Goal: Navigation & Orientation: Find specific page/section

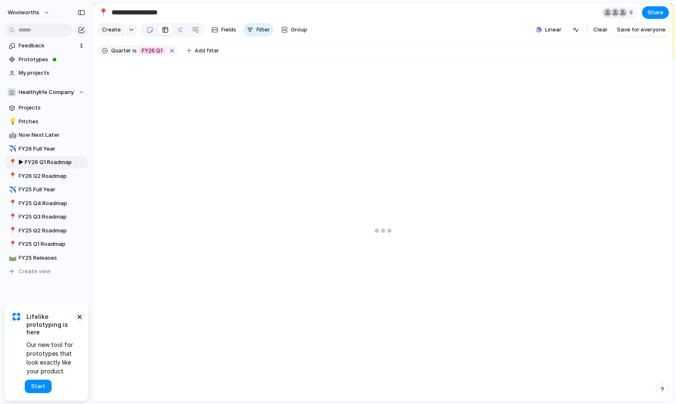
click at [78, 316] on button "×" at bounding box center [80, 317] width 10 height 10
click at [45, 176] on span "FY26 Q2 Roadmap" at bounding box center [52, 176] width 66 height 8
type input "**********"
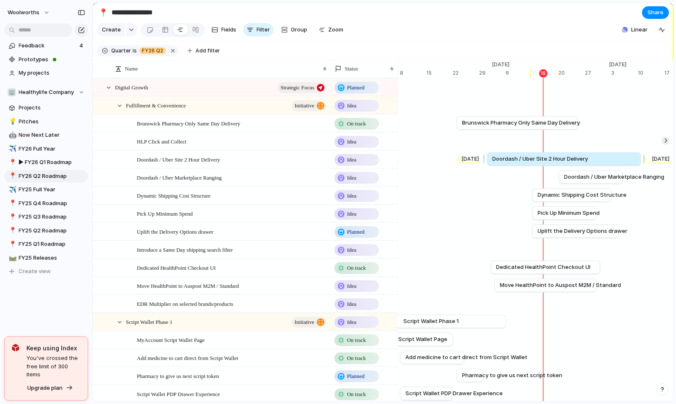
drag, startPoint x: 578, startPoint y: 161, endPoint x: 645, endPoint y: 163, distance: 66.8
click at [645, 163] on div at bounding box center [643, 158] width 10 height 13
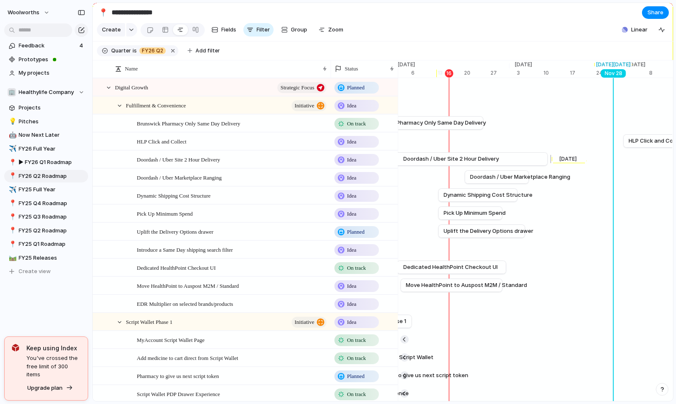
scroll to position [0, 4158]
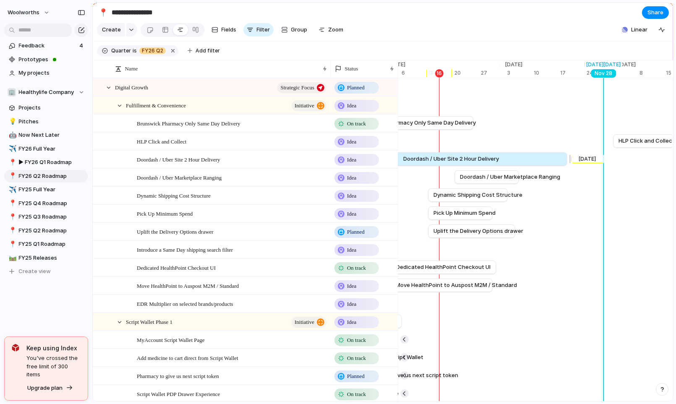
drag, startPoint x: 538, startPoint y: 157, endPoint x: 568, endPoint y: 158, distance: 29.8
click at [568, 158] on div at bounding box center [569, 158] width 10 height 13
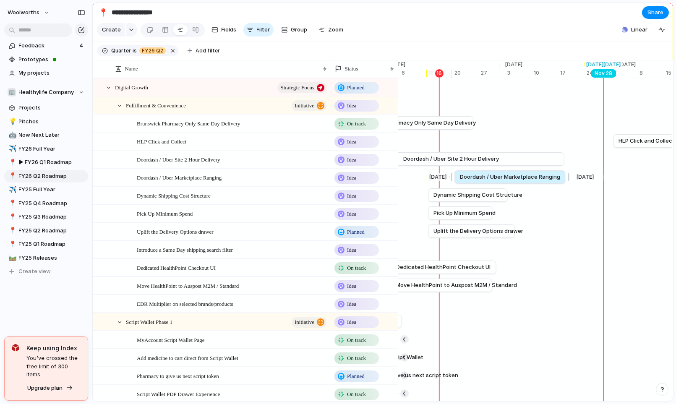
drag, startPoint x: 517, startPoint y: 176, endPoint x: 563, endPoint y: 177, distance: 46.2
click at [563, 177] on div at bounding box center [567, 176] width 10 height 13
drag, startPoint x: 455, startPoint y: 179, endPoint x: 418, endPoint y: 179, distance: 37.0
click at [418, 179] on div at bounding box center [416, 176] width 10 height 13
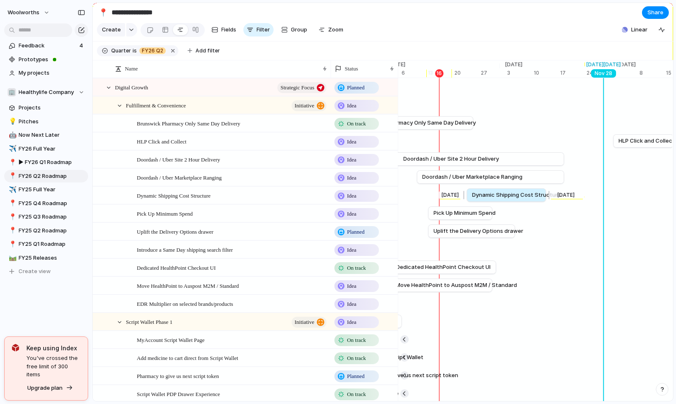
drag, startPoint x: 472, startPoint y: 196, endPoint x: 510, endPoint y: 195, distance: 38.2
click at [510, 195] on span "Dynamic Shipping Cost Structure" at bounding box center [516, 195] width 89 height 8
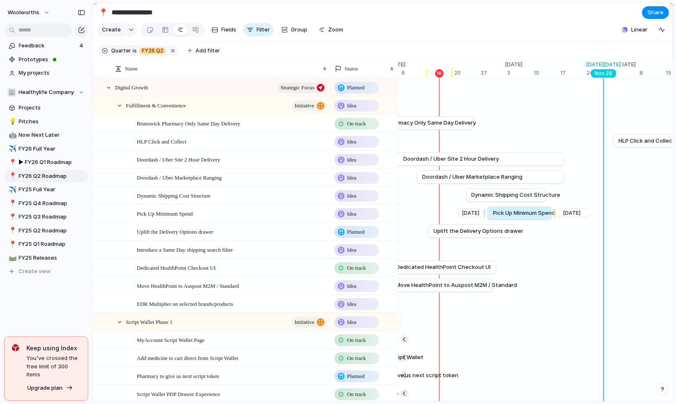
drag, startPoint x: 465, startPoint y: 212, endPoint x: 524, endPoint y: 212, distance: 59.2
click at [524, 212] on span "Pick Up Minimum Spend" at bounding box center [524, 213] width 62 height 8
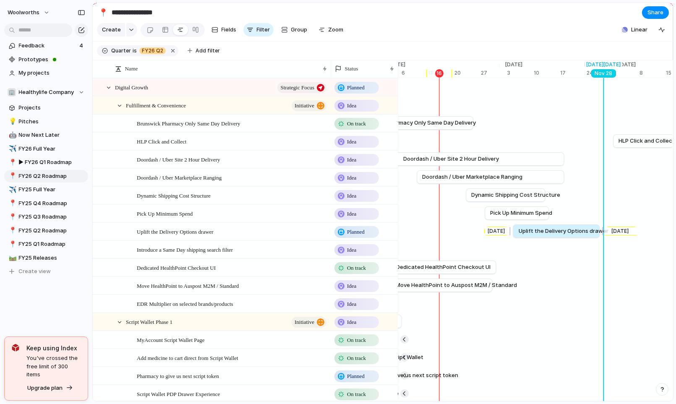
drag, startPoint x: 471, startPoint y: 232, endPoint x: 556, endPoint y: 231, distance: 84.8
click at [556, 231] on span "Uplift the Delivery Options drawer" at bounding box center [564, 231] width 90 height 8
drag, startPoint x: 506, startPoint y: 229, endPoint x: 528, endPoint y: 248, distance: 29.2
click at [547, 228] on div at bounding box center [551, 231] width 10 height 13
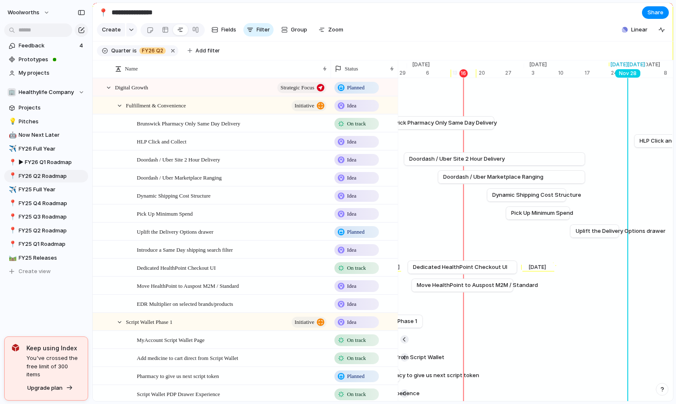
scroll to position [0, 4133]
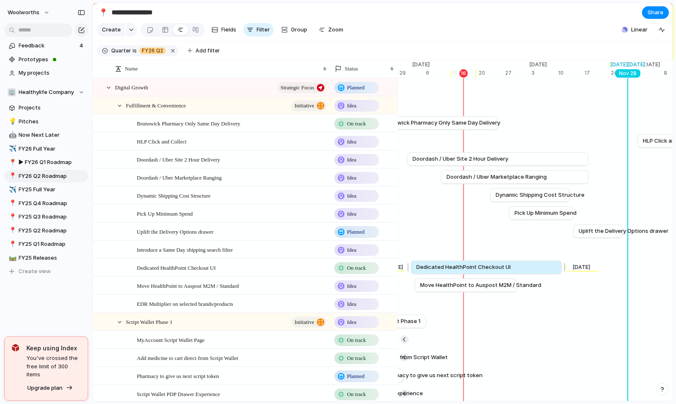
drag, startPoint x: 522, startPoint y: 267, endPoint x: 562, endPoint y: 267, distance: 40.3
click at [562, 267] on div at bounding box center [563, 267] width 10 height 13
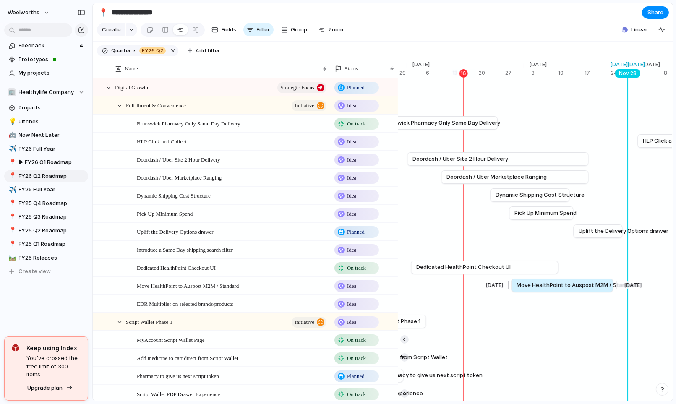
drag, startPoint x: 485, startPoint y: 284, endPoint x: 582, endPoint y: 281, distance: 97.1
click at [582, 281] on link "Move HealthPoint to Auspost M2M / Standard" at bounding box center [562, 285] width 91 height 13
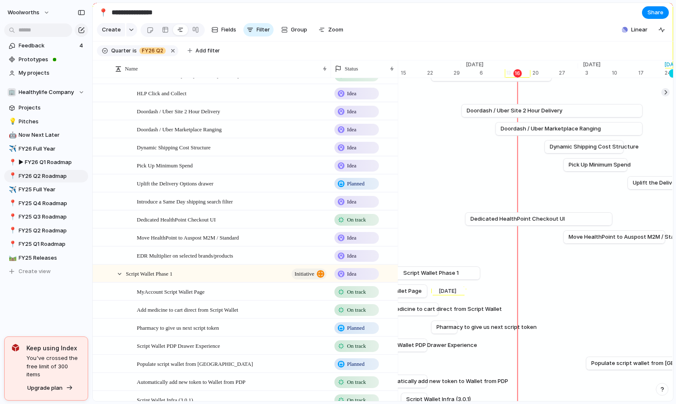
scroll to position [50, 0]
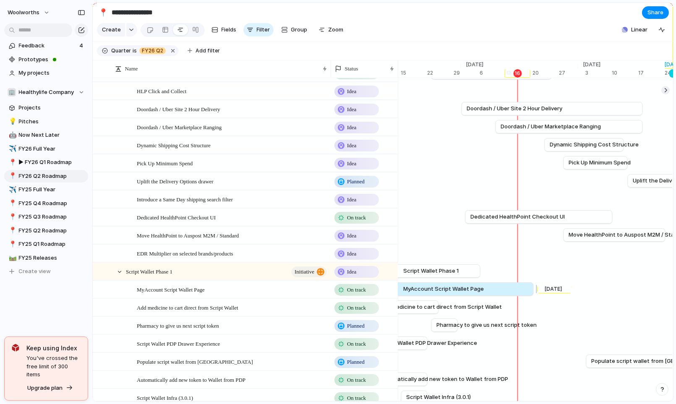
drag, startPoint x: 428, startPoint y: 289, endPoint x: 534, endPoint y: 294, distance: 105.9
click at [534, 294] on div at bounding box center [535, 289] width 10 height 13
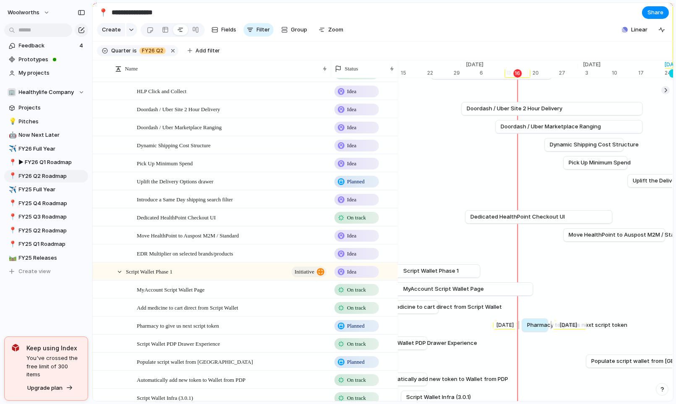
drag, startPoint x: 448, startPoint y: 324, endPoint x: 538, endPoint y: 322, distance: 90.7
click at [538, 322] on span "Pharmacy to give us next script token" at bounding box center [577, 325] width 100 height 8
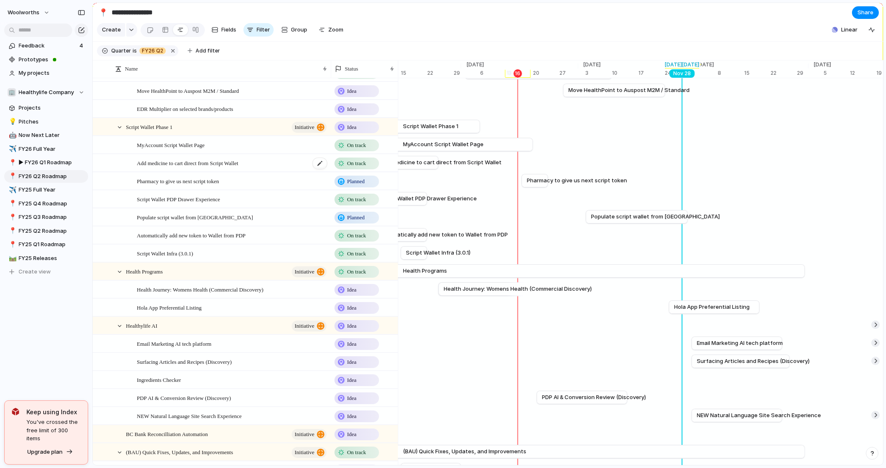
scroll to position [232, 0]
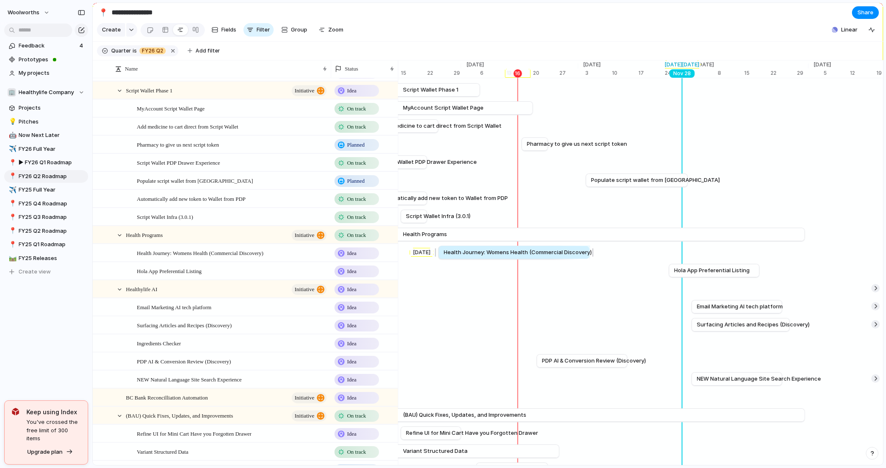
drag, startPoint x: 534, startPoint y: 252, endPoint x: 595, endPoint y: 253, distance: 60.9
click at [595, 253] on div at bounding box center [592, 252] width 10 height 13
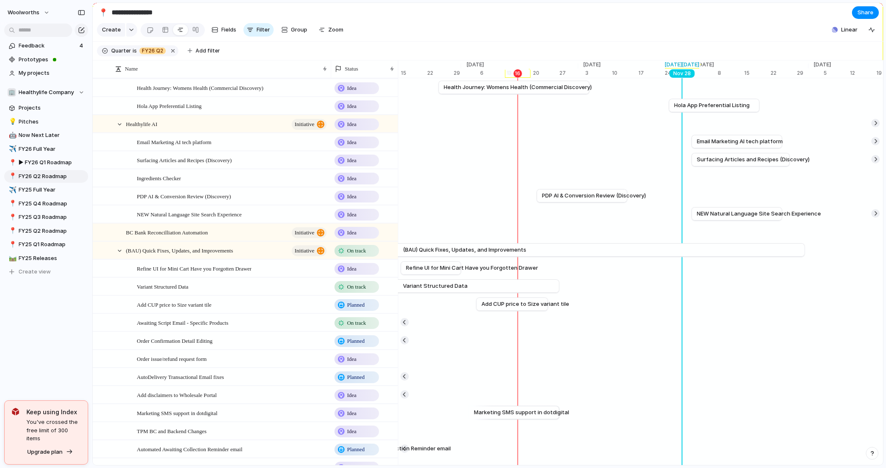
scroll to position [405, 0]
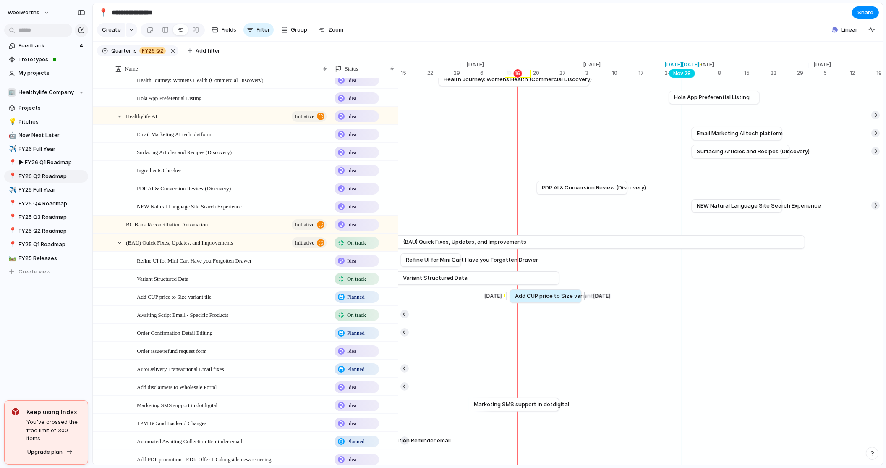
drag, startPoint x: 523, startPoint y: 296, endPoint x: 556, endPoint y: 296, distance: 33.2
click at [556, 296] on span "Add CUP price to Size variant tile" at bounding box center [560, 296] width 88 height 8
drag, startPoint x: 539, startPoint y: 295, endPoint x: 552, endPoint y: 295, distance: 13.0
click at [552, 295] on span "Add CUP price to Size variant tile" at bounding box center [570, 296] width 88 height 8
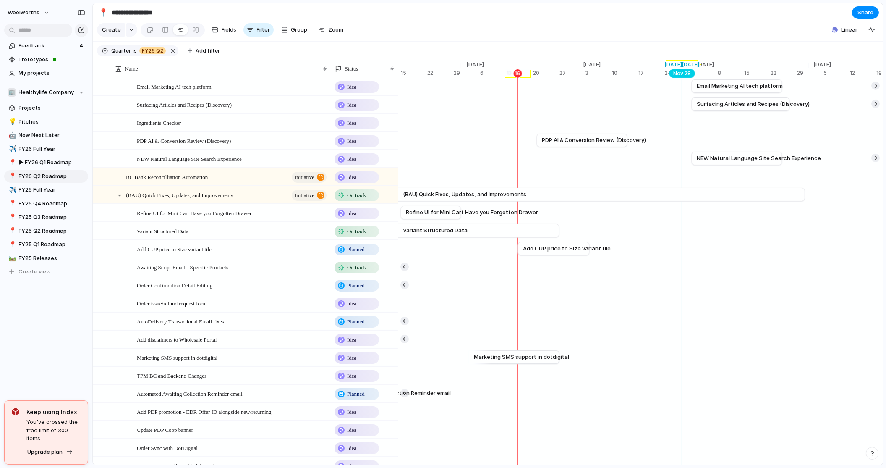
scroll to position [456, 0]
